Goal: Task Accomplishment & Management: Manage account settings

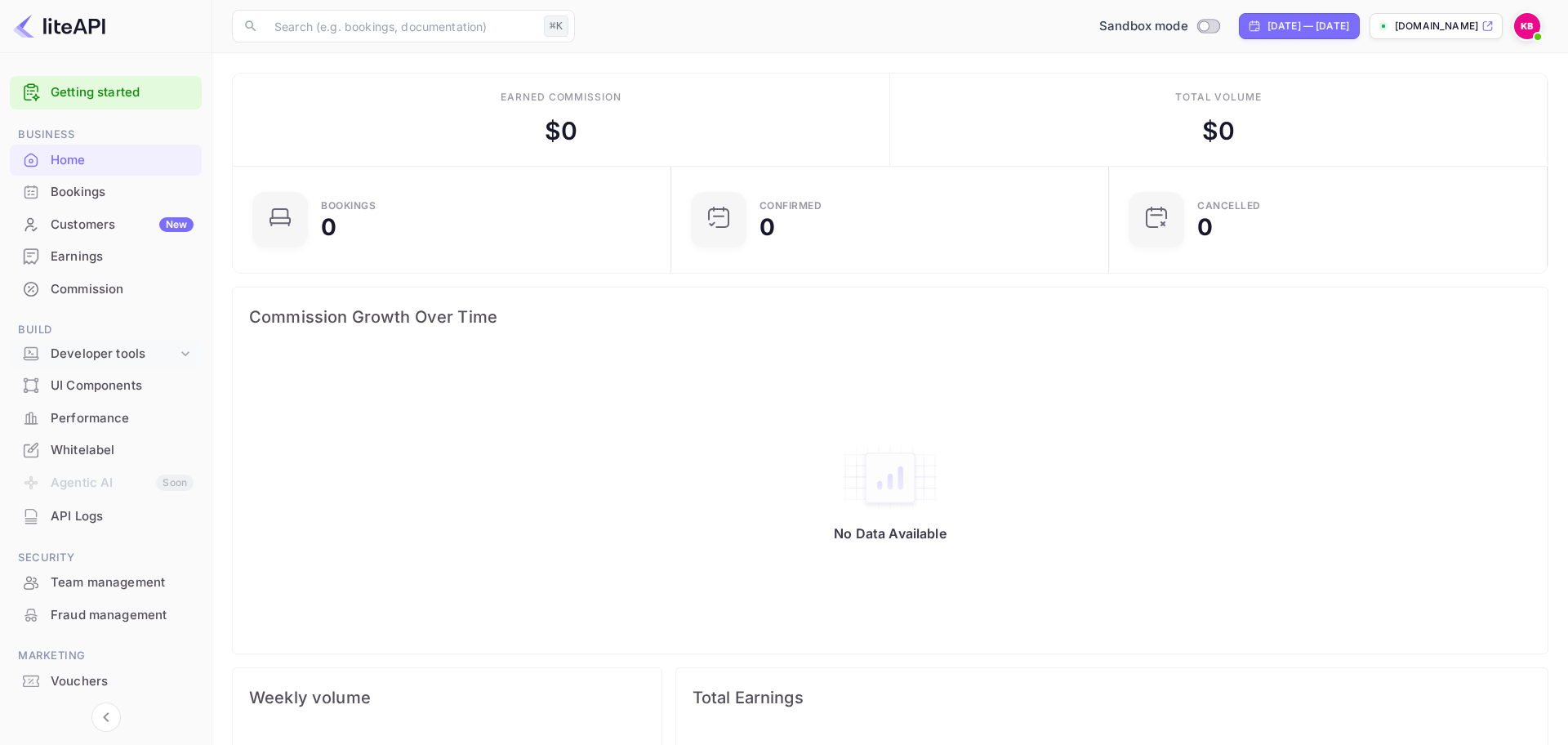
click at [90, 345] on div "Developer tools" at bounding box center [113, 353] width 127 height 18
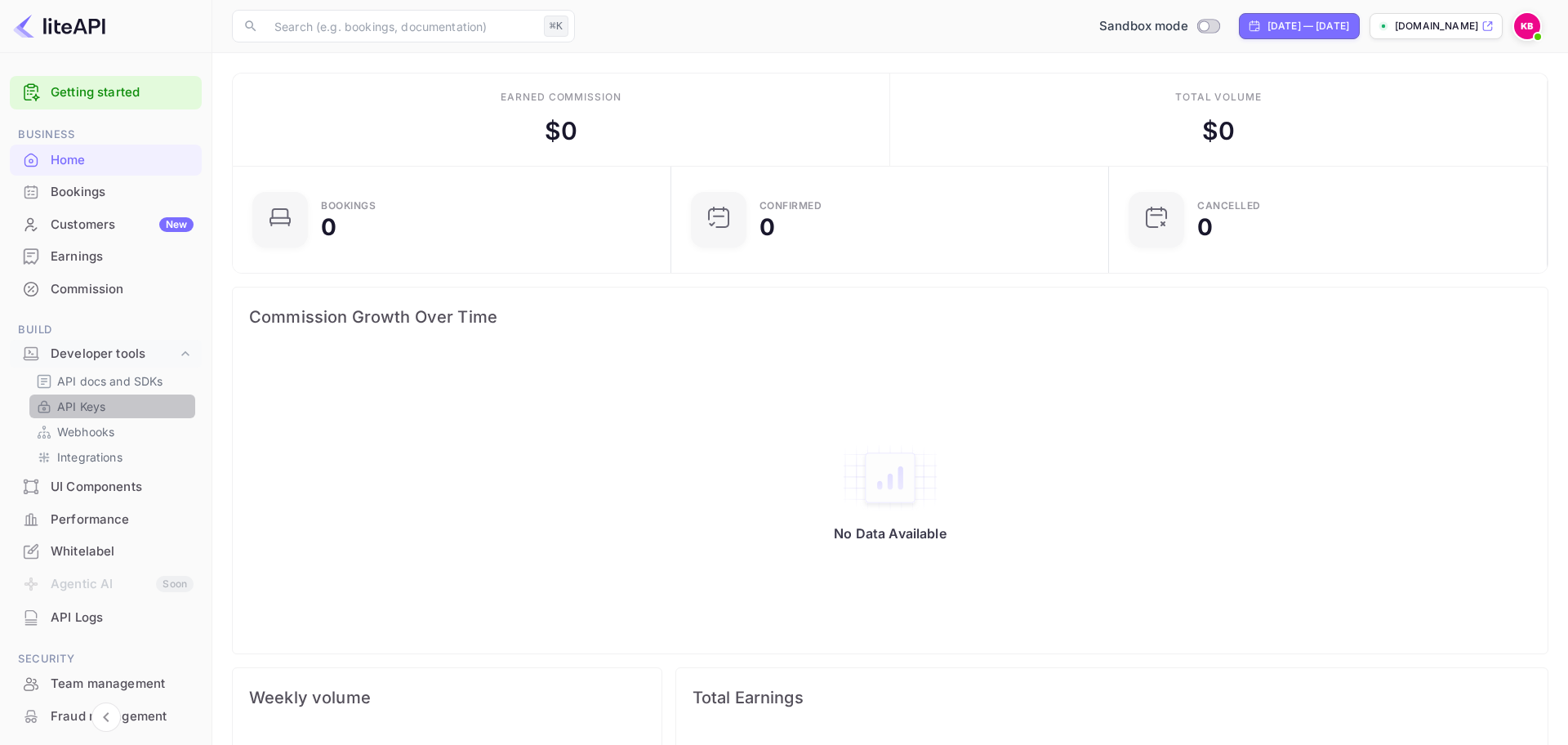
click at [101, 403] on p "API Keys" at bounding box center [81, 406] width 48 height 17
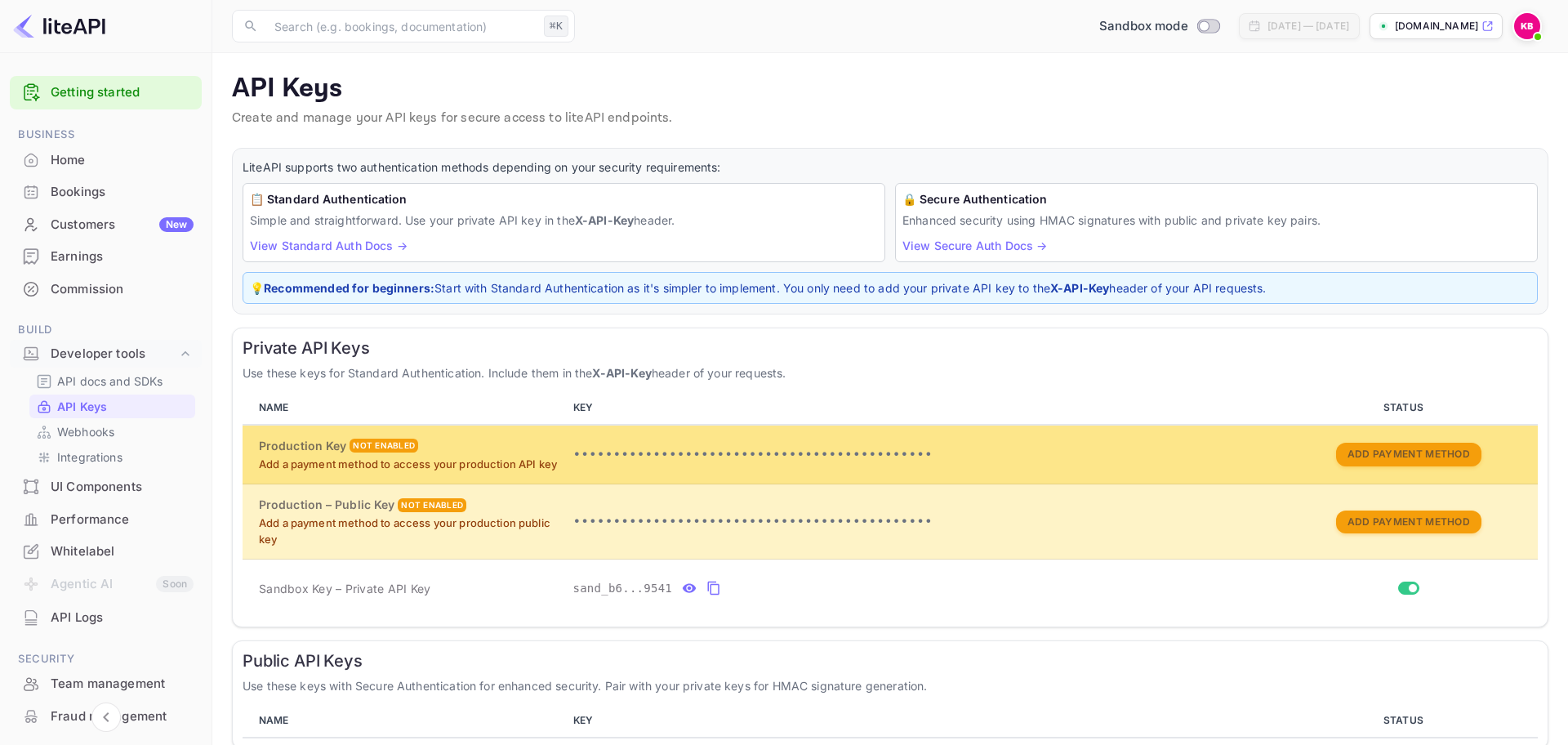
scroll to position [74, 0]
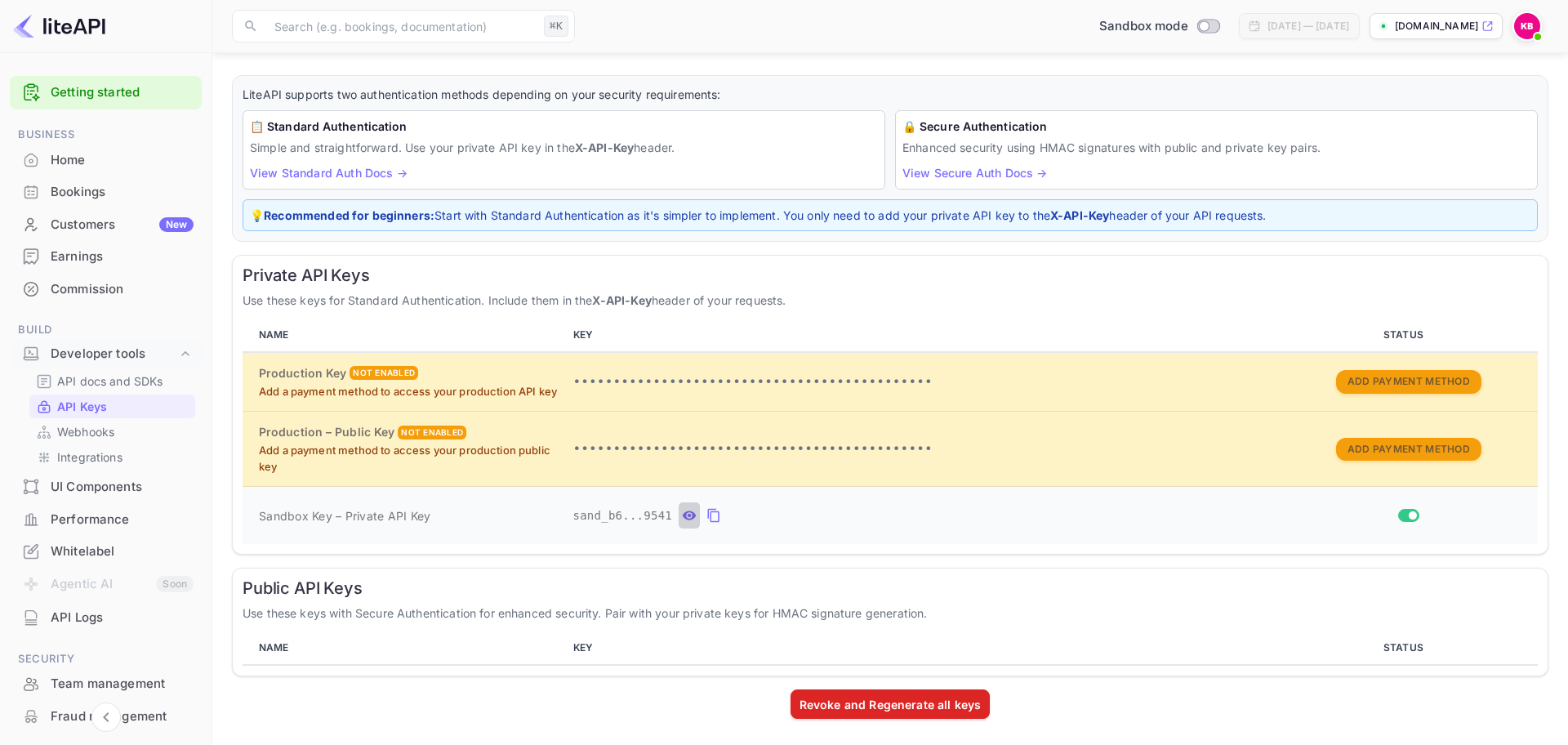
click at [695, 516] on icon "private api keys table" at bounding box center [688, 515] width 15 height 19
click at [906, 519] on icon "private api keys table" at bounding box center [904, 515] width 15 height 19
click at [138, 376] on p "API docs and SDKs" at bounding box center [110, 381] width 106 height 17
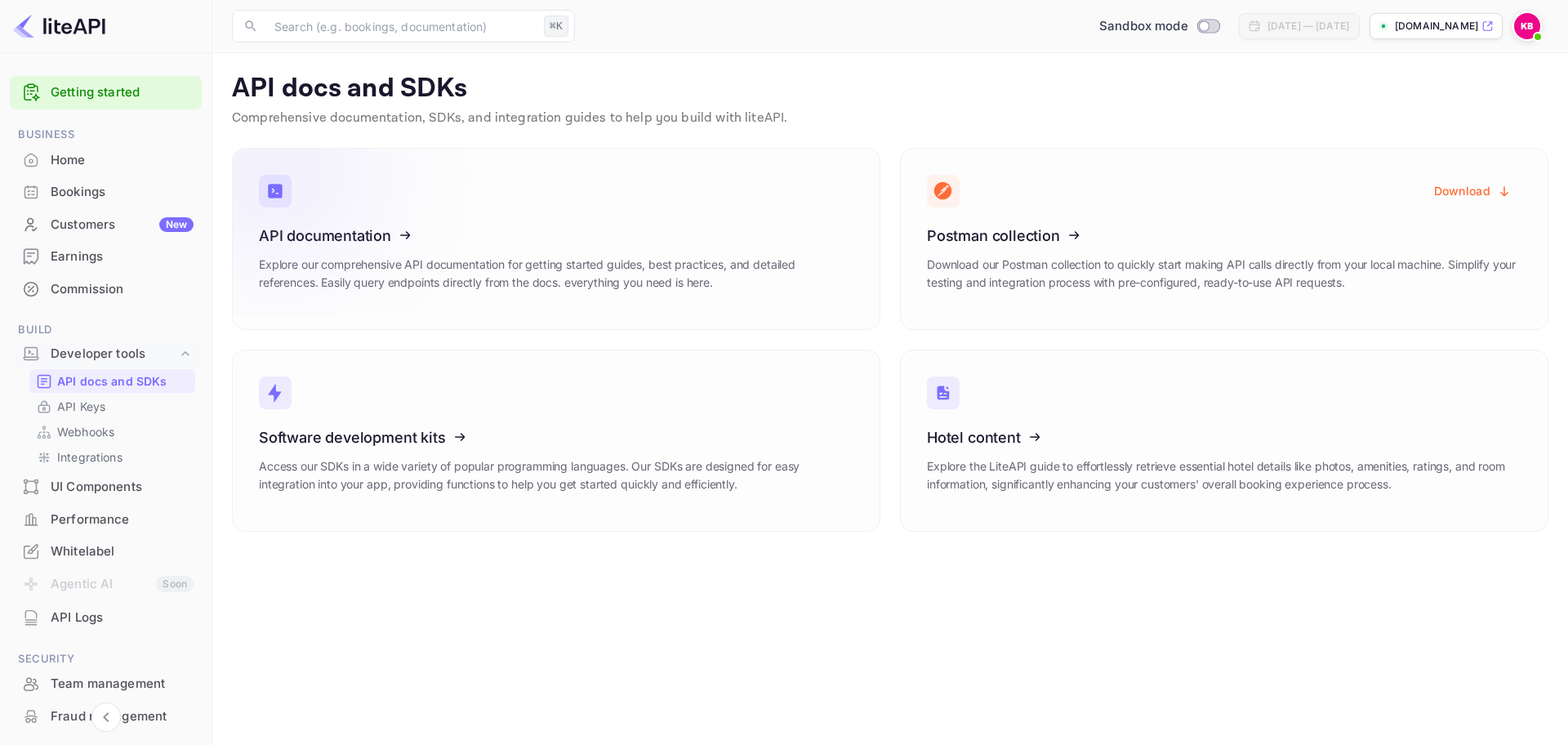
click at [624, 255] on div "API documentation Explore our comprehensive API documentation for getting start…" at bounding box center [556, 265] width 594 height 76
